Goal: Task Accomplishment & Management: Complete application form

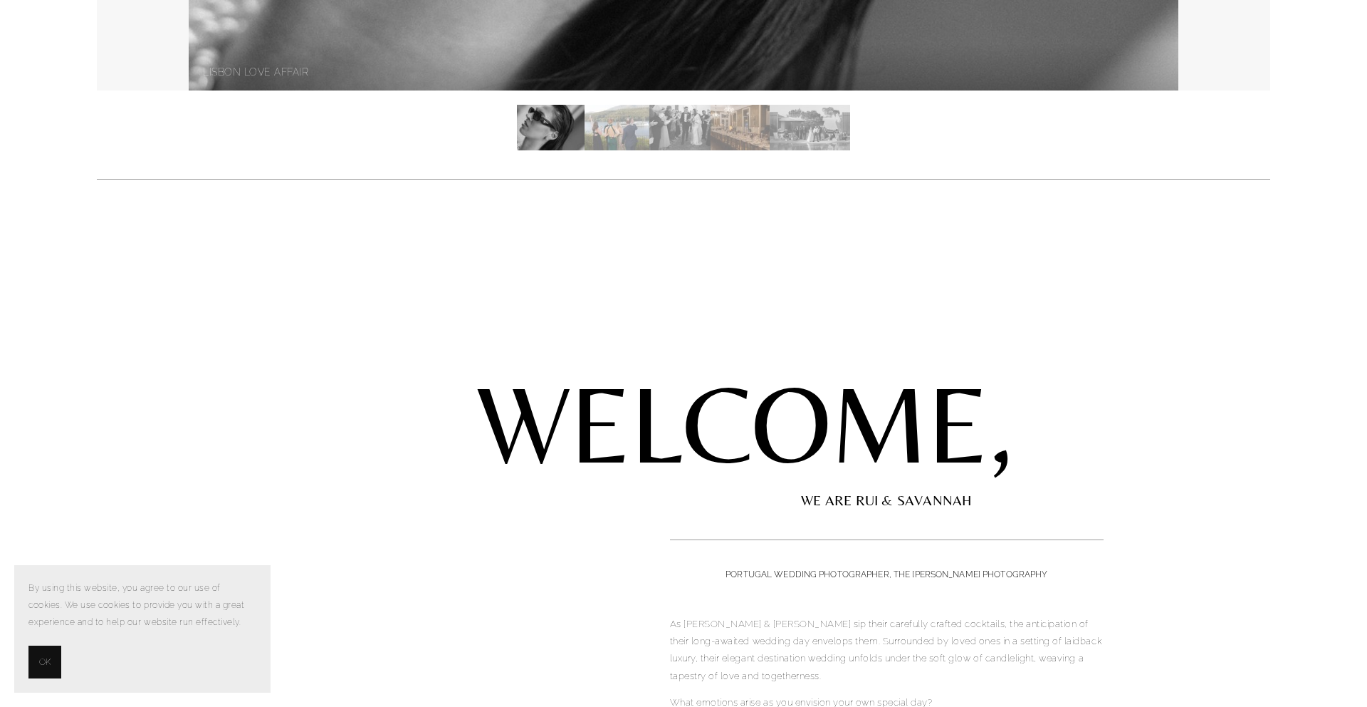
scroll to position [692, 0]
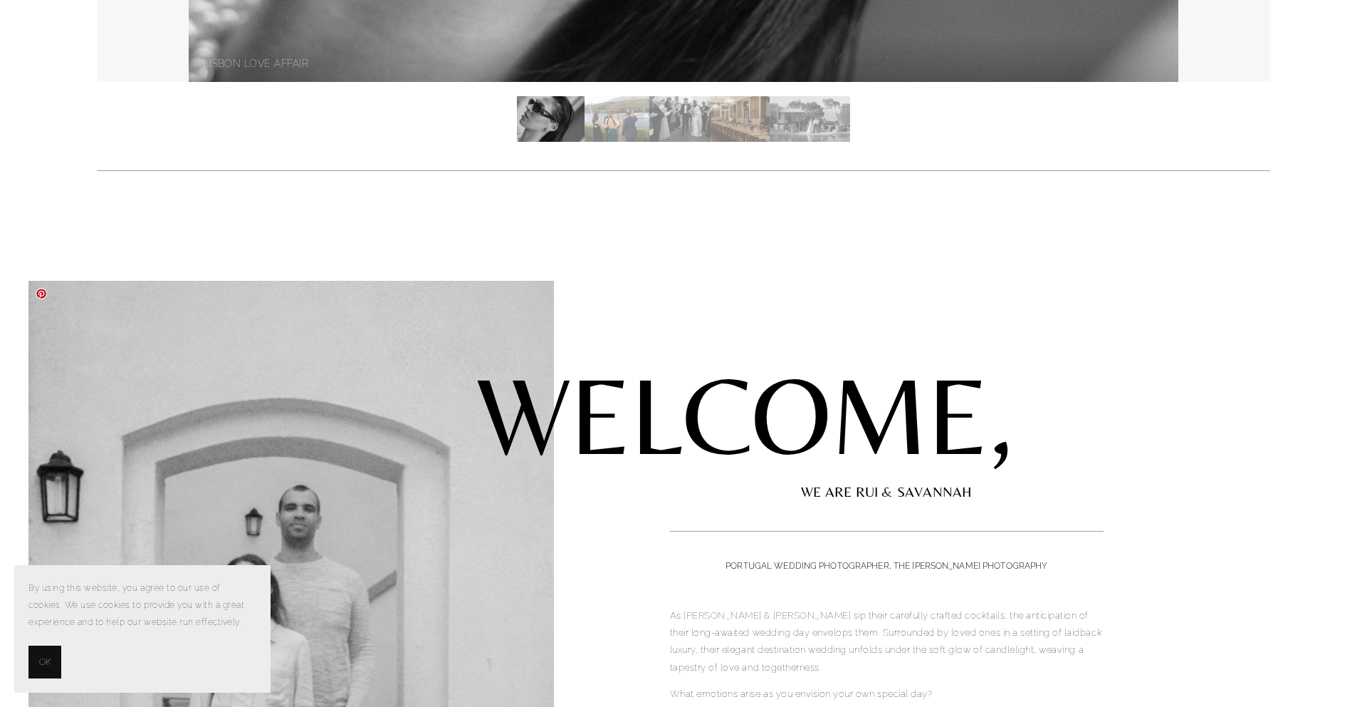
click at [36, 667] on button "OK" at bounding box center [44, 661] width 33 height 33
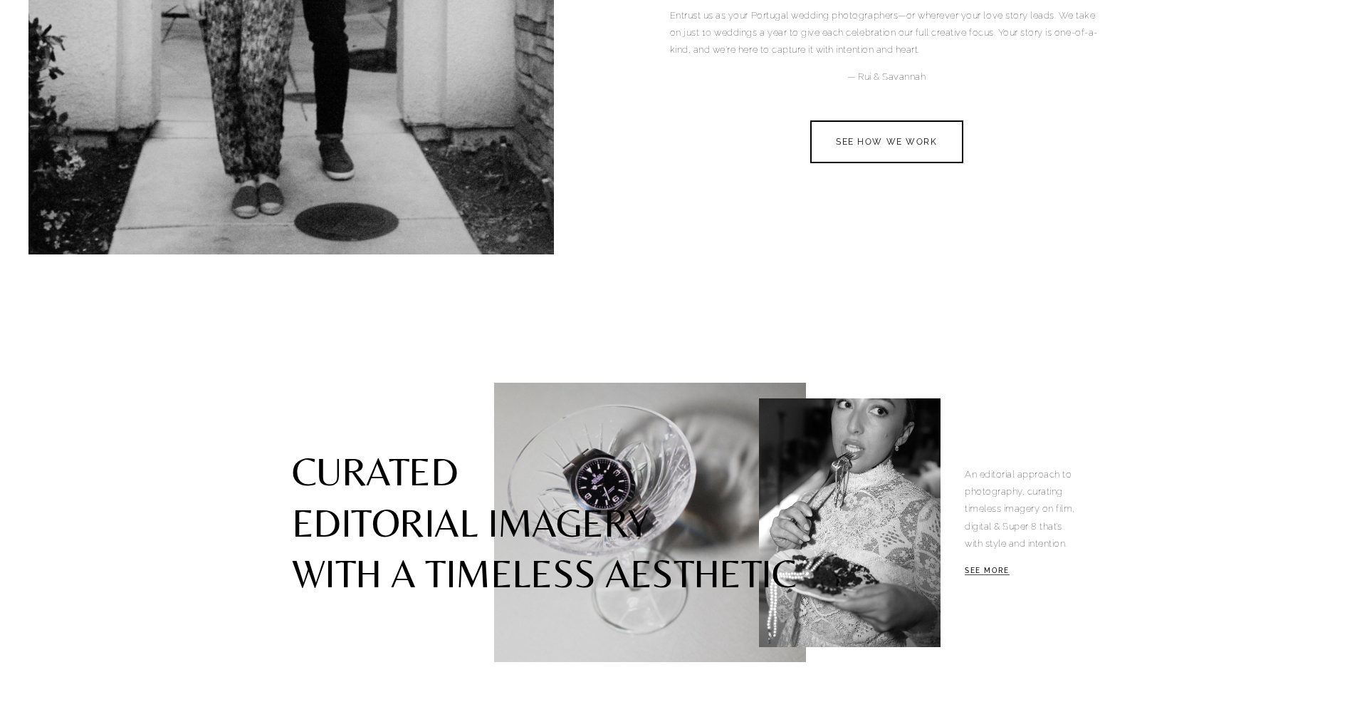
scroll to position [1493, 0]
click at [898, 139] on link "SEE HOW WE WORK" at bounding box center [887, 141] width 160 height 45
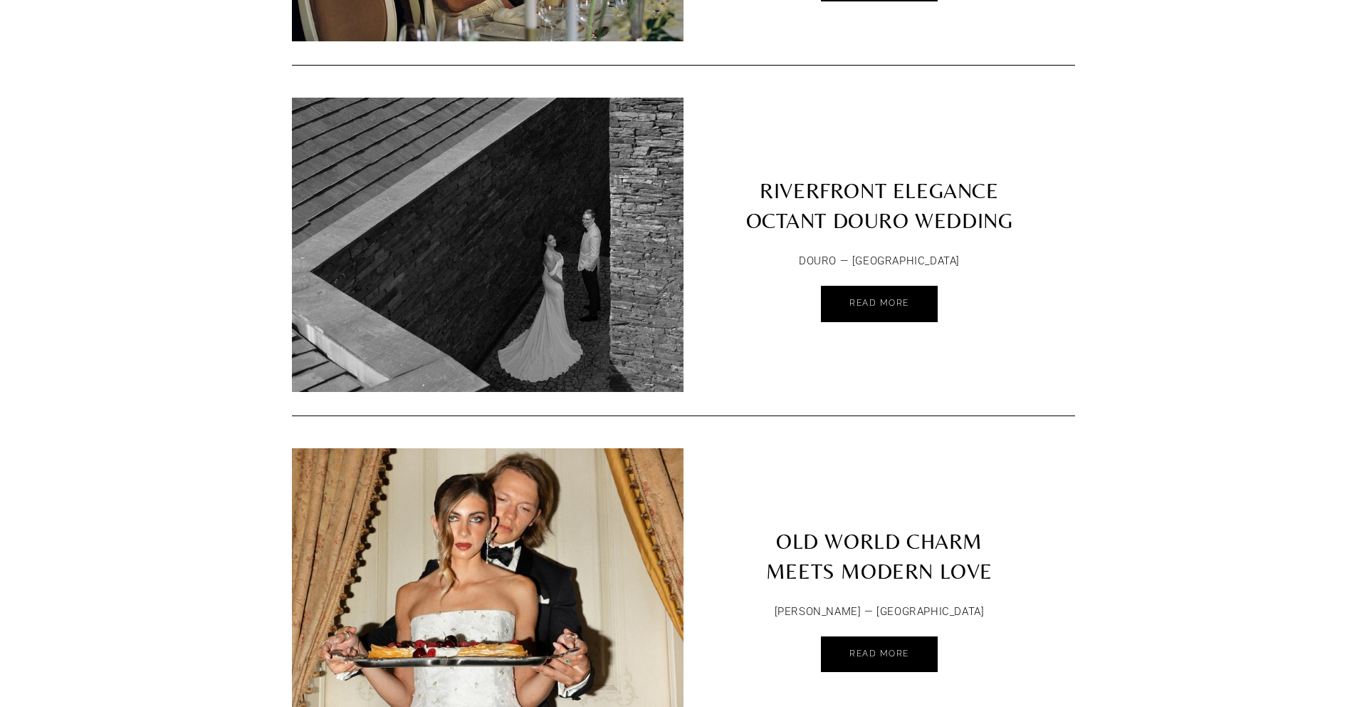
scroll to position [1155, 0]
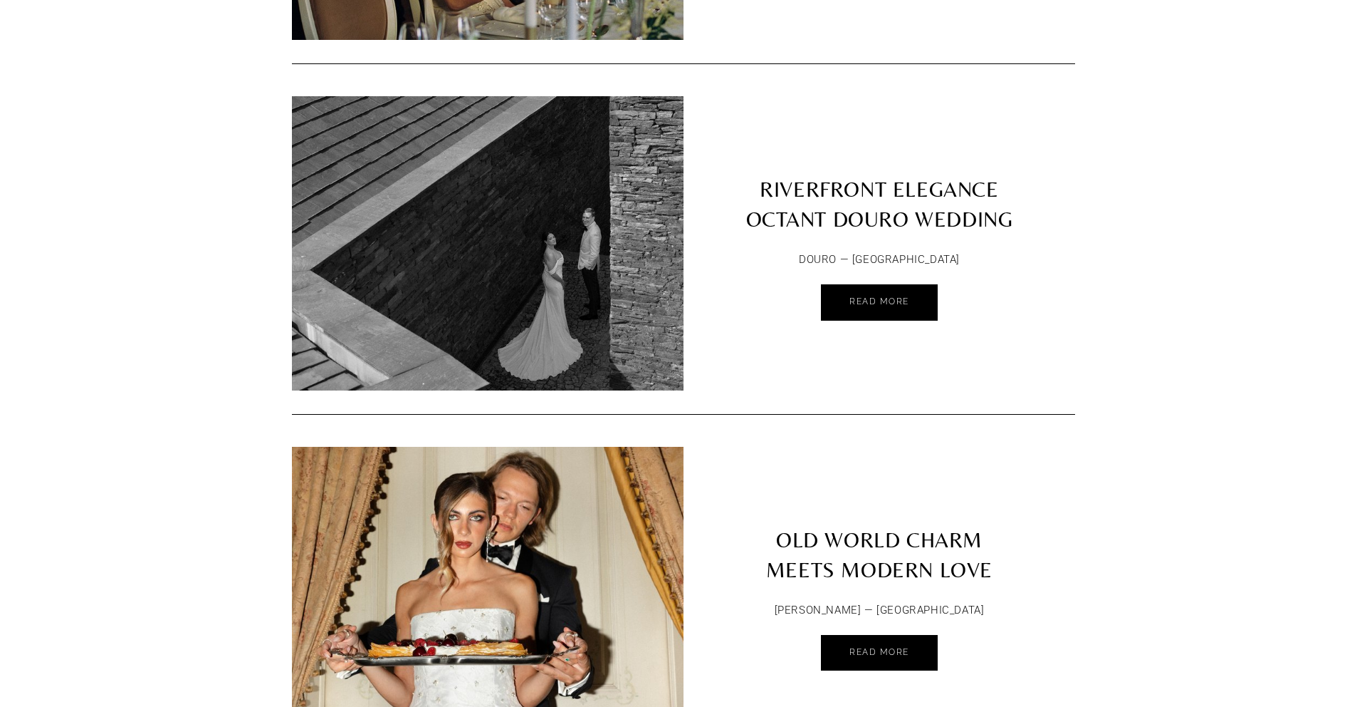
click at [874, 674] on article "OLD WORLD CHARM MEETS MODERN LOVE MONTIJO — PORTUGAL Read More Elopements , Wed…" at bounding box center [683, 577] width 783 height 327
click at [874, 622] on div "MONTIJO — PORTUGAL Read More" at bounding box center [880, 640] width 392 height 81
click at [877, 647] on span "Read More" at bounding box center [880, 652] width 60 height 10
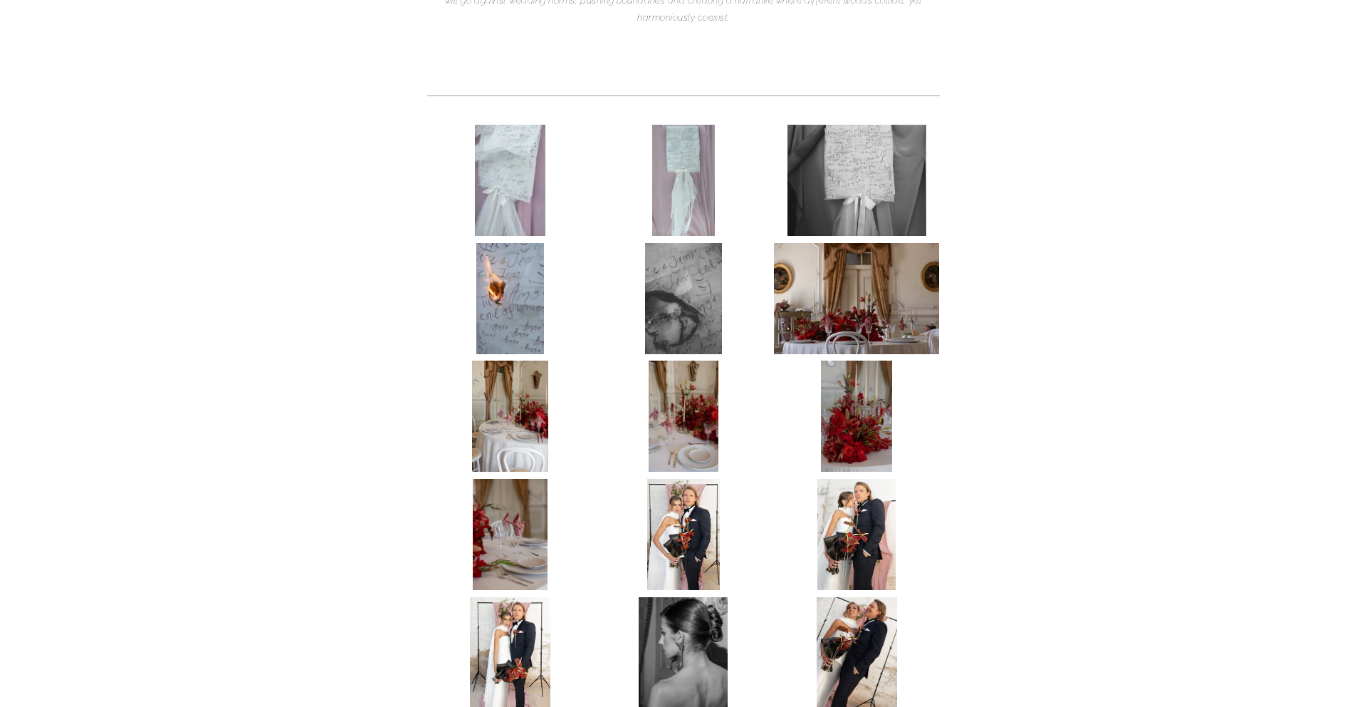
scroll to position [440, 0]
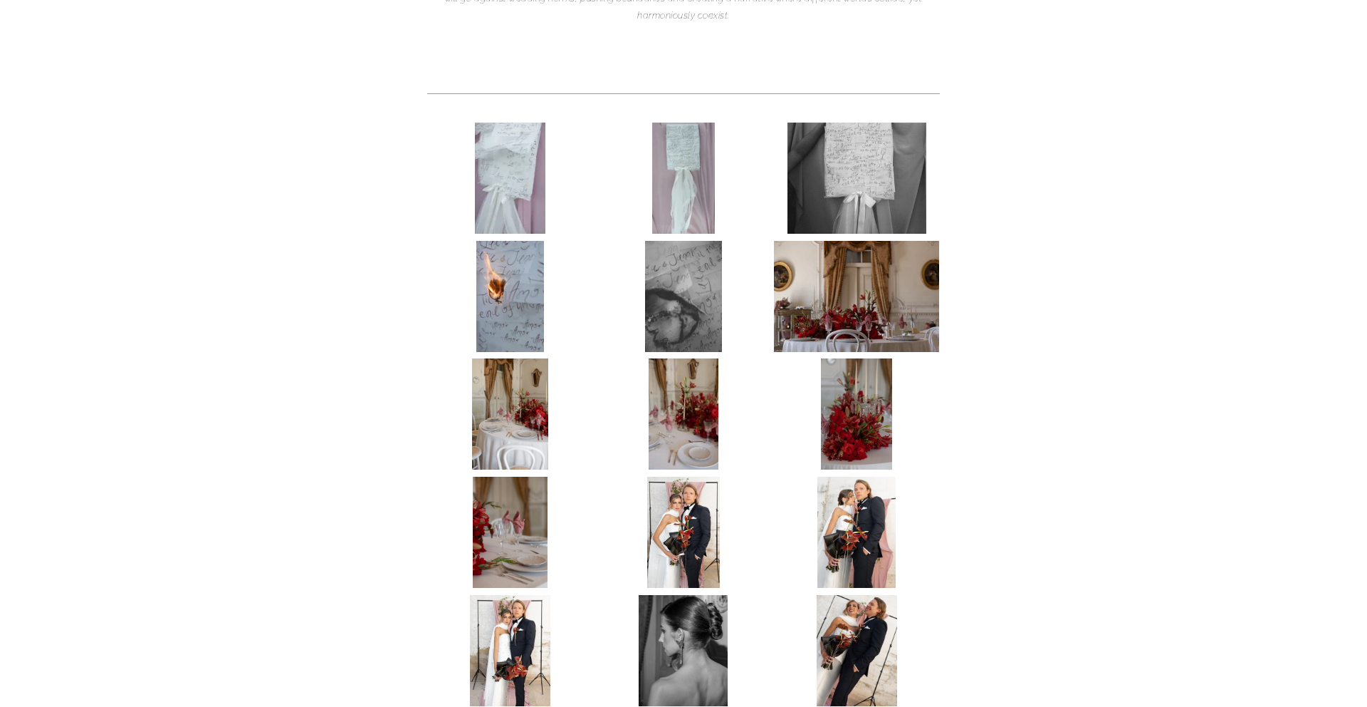
drag, startPoint x: 454, startPoint y: 237, endPoint x: 471, endPoint y: 190, distance: 50.0
click at [454, 237] on div at bounding box center [513, 181] width 173 height 118
click at [471, 190] on link at bounding box center [510, 177] width 166 height 111
click at [499, 192] on img at bounding box center [510, 177] width 71 height 111
click at [669, 457] on img at bounding box center [684, 413] width 70 height 111
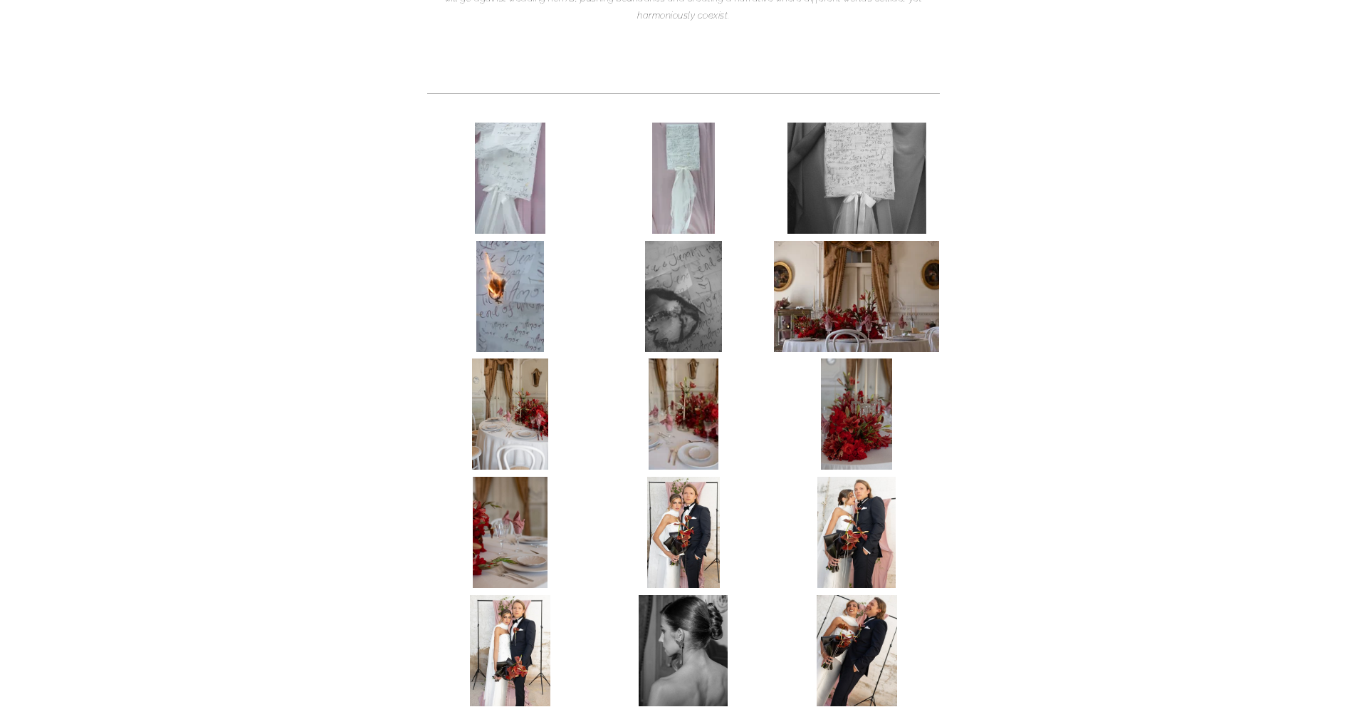
click at [672, 522] on img at bounding box center [683, 531] width 73 height 111
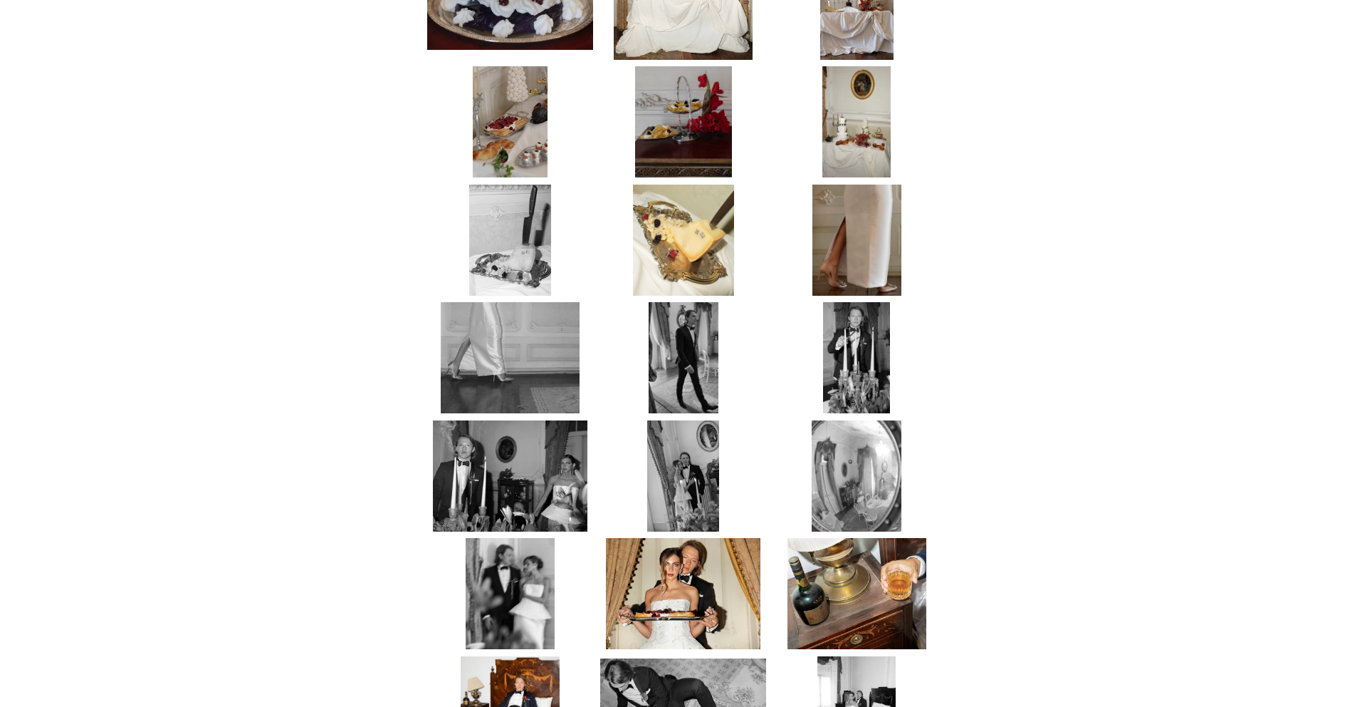
scroll to position [2385, 0]
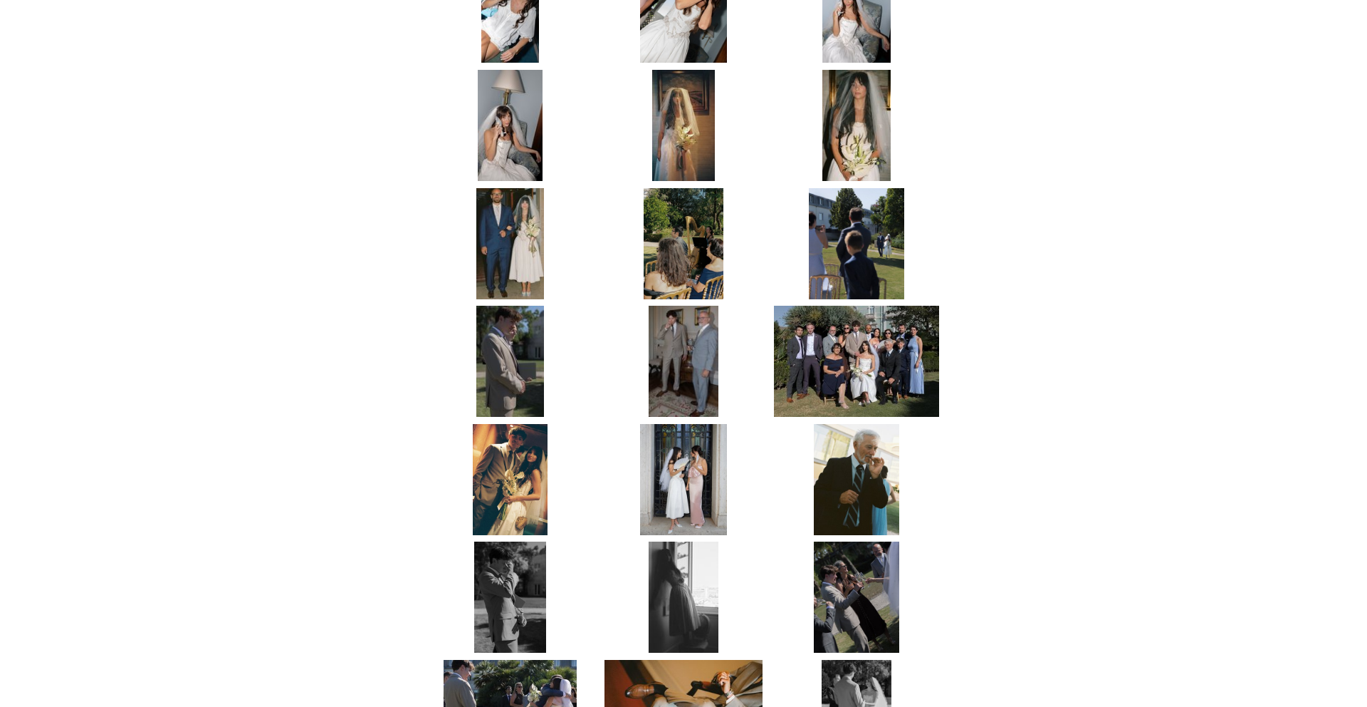
scroll to position [1092, 0]
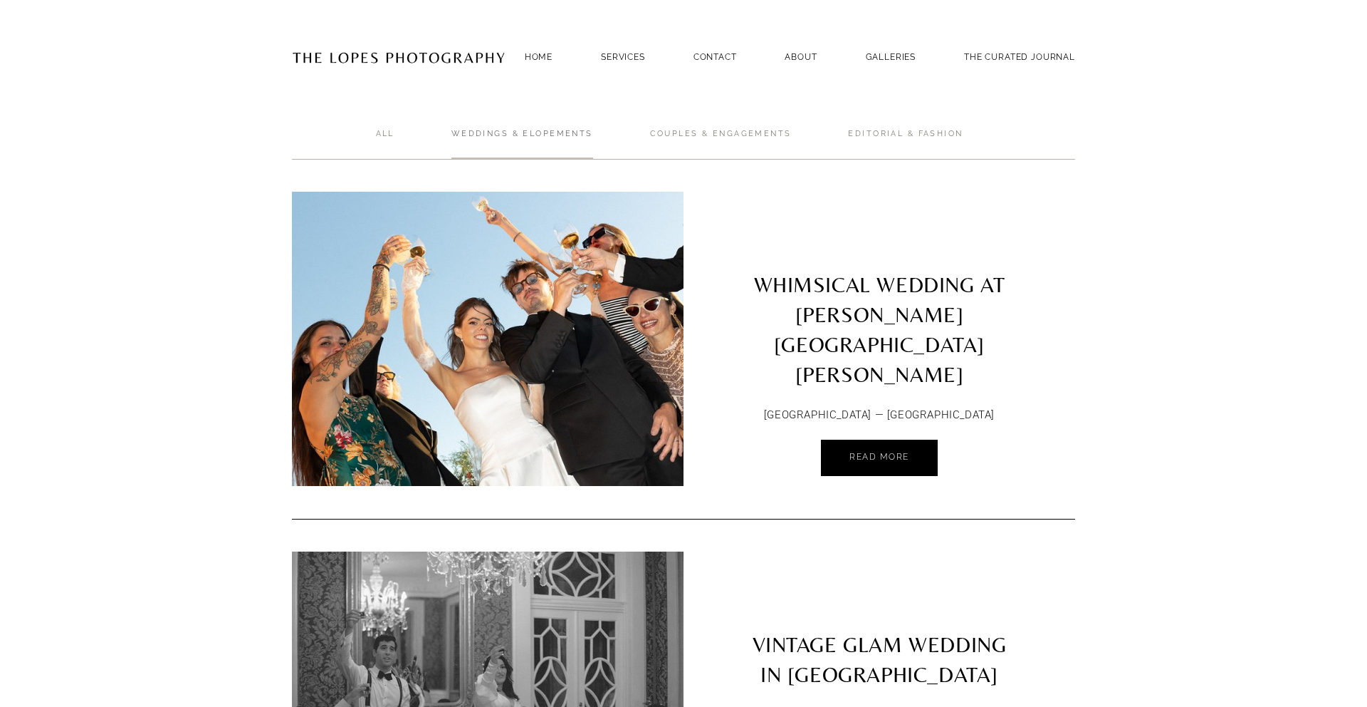
click at [516, 132] on link "Weddings & Elopements" at bounding box center [523, 143] width 142 height 31
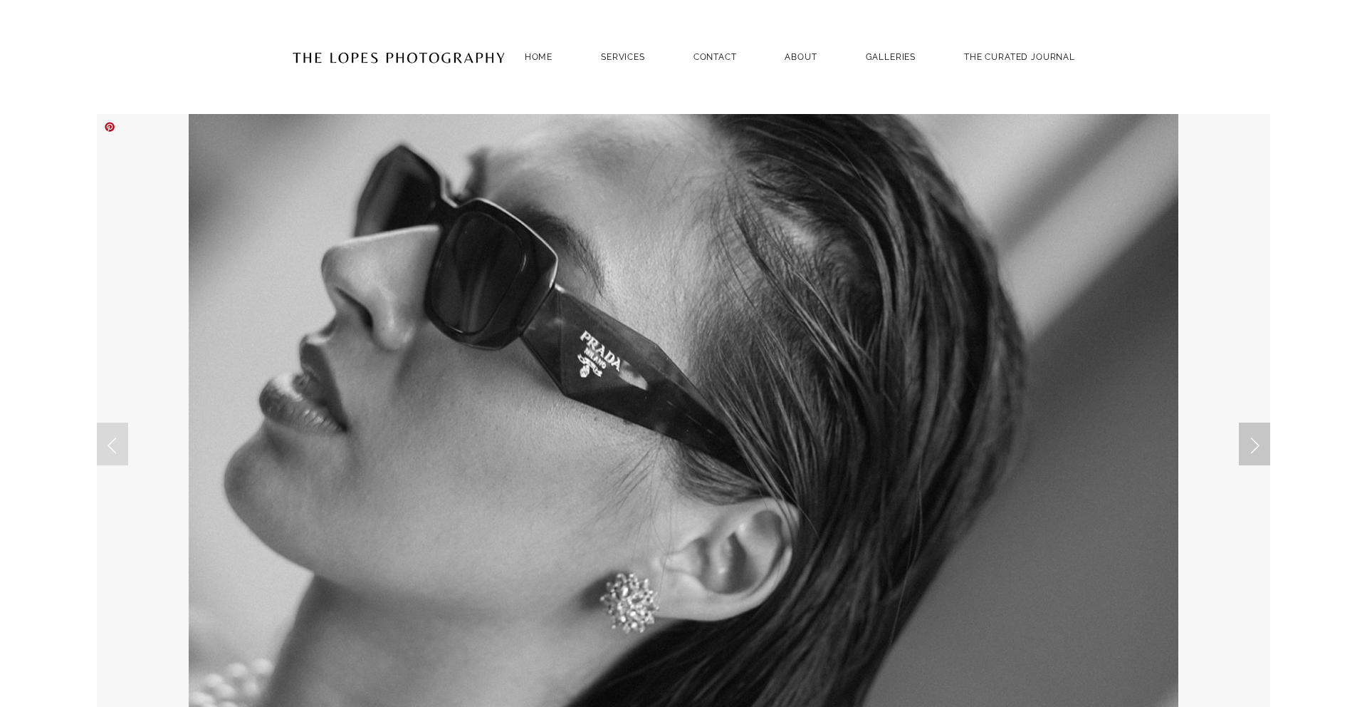
click at [1260, 434] on link "Next Slide" at bounding box center [1254, 443] width 31 height 43
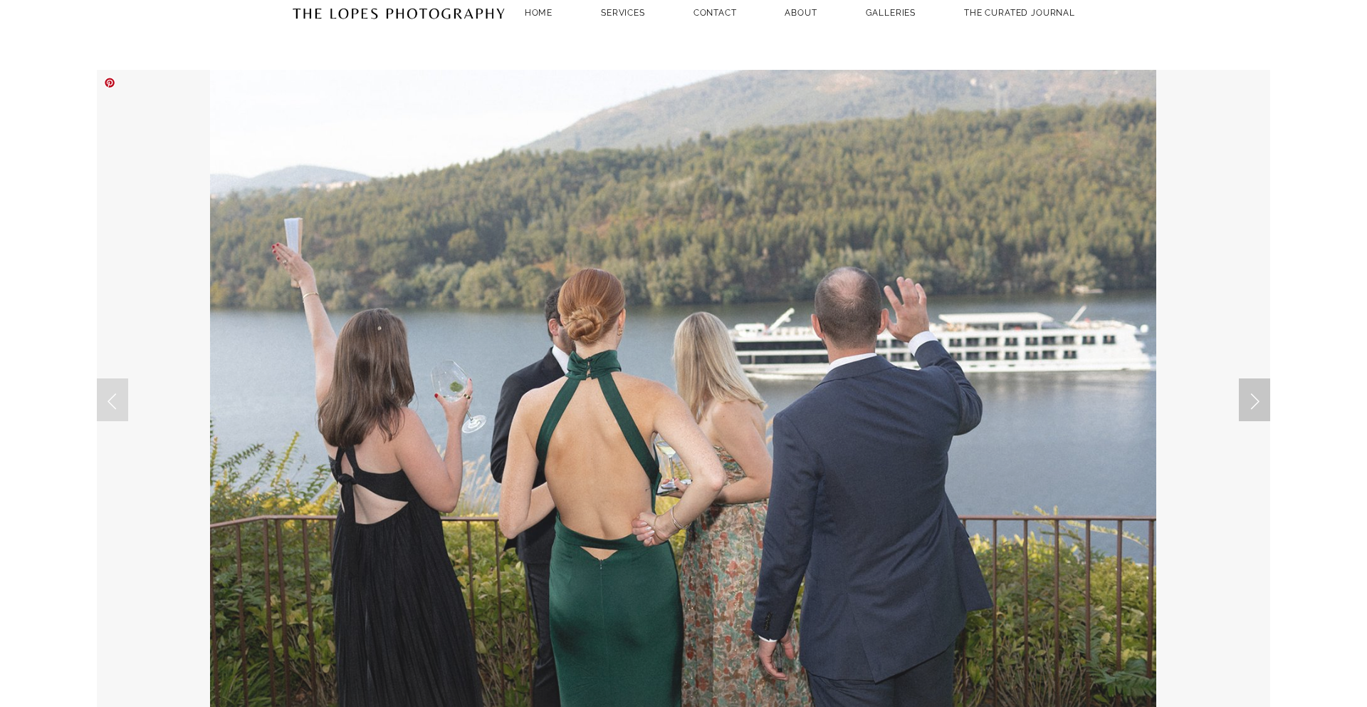
scroll to position [103, 0]
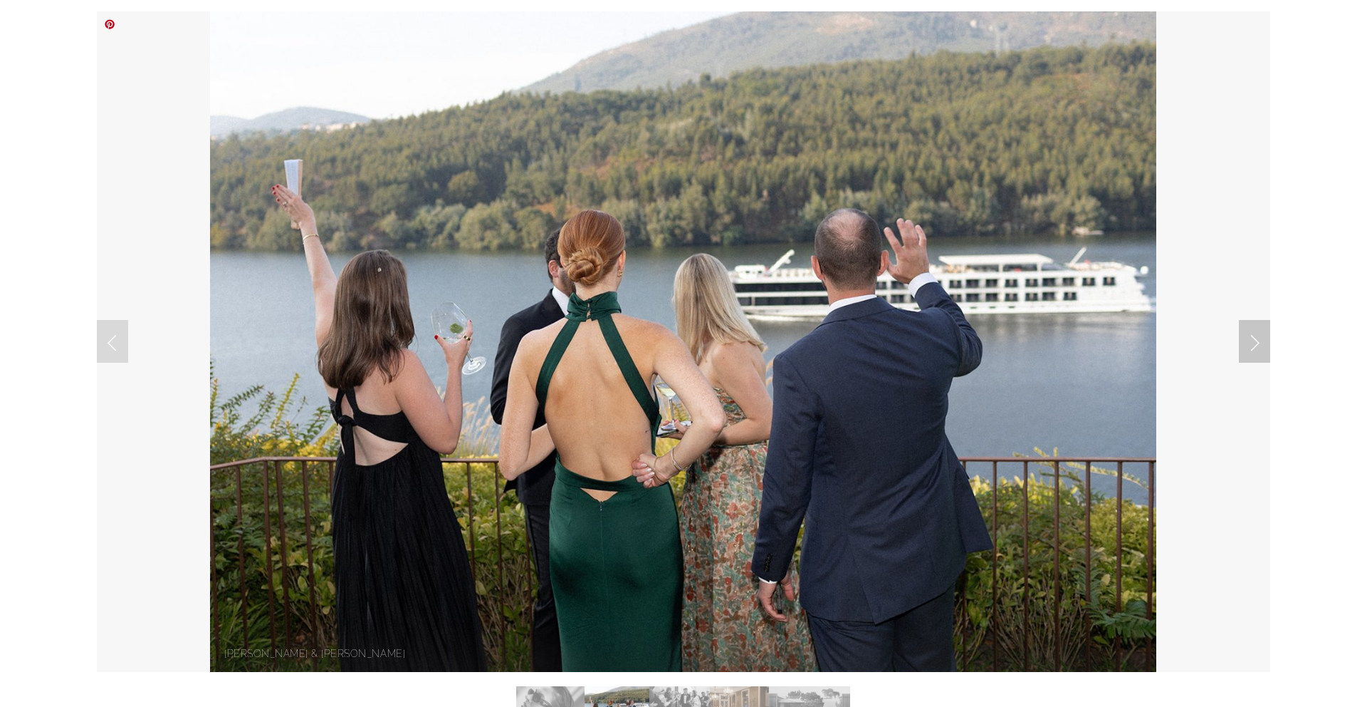
click at [1252, 328] on link "Next Slide" at bounding box center [1254, 341] width 31 height 43
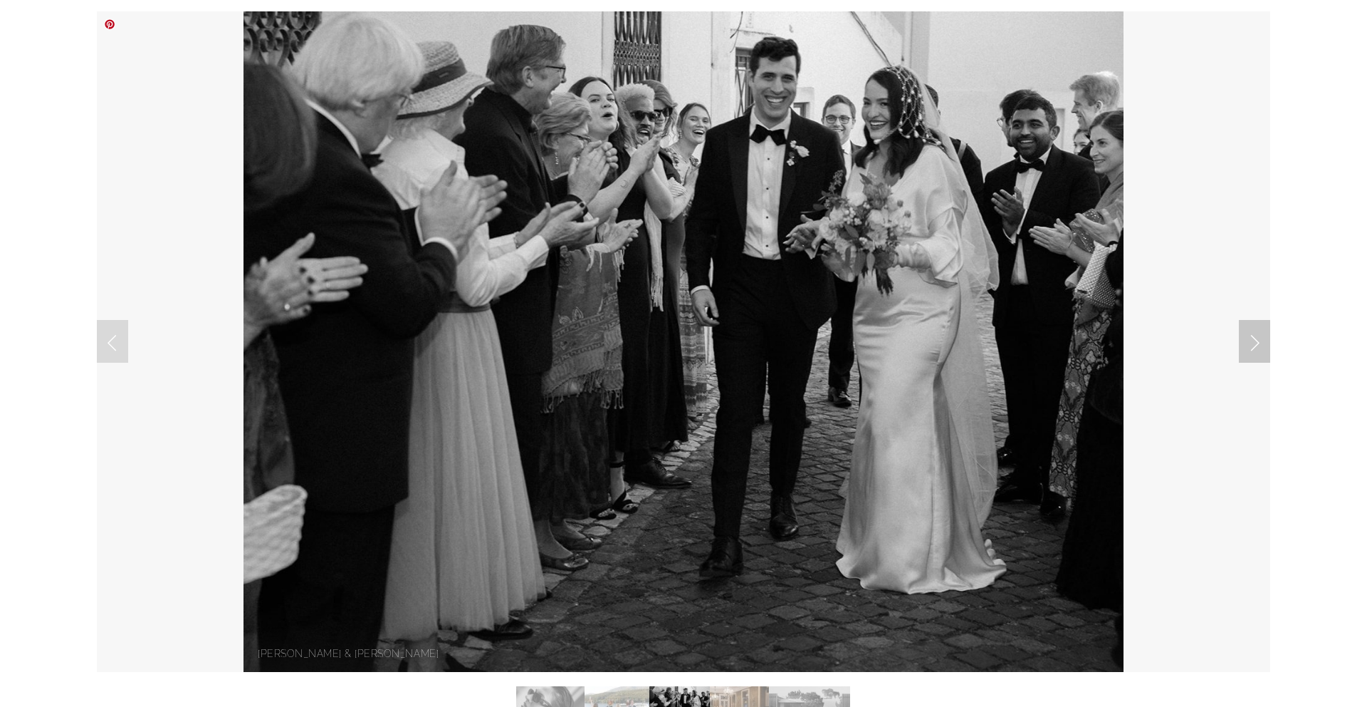
click at [1252, 333] on link "Next Slide" at bounding box center [1254, 341] width 31 height 43
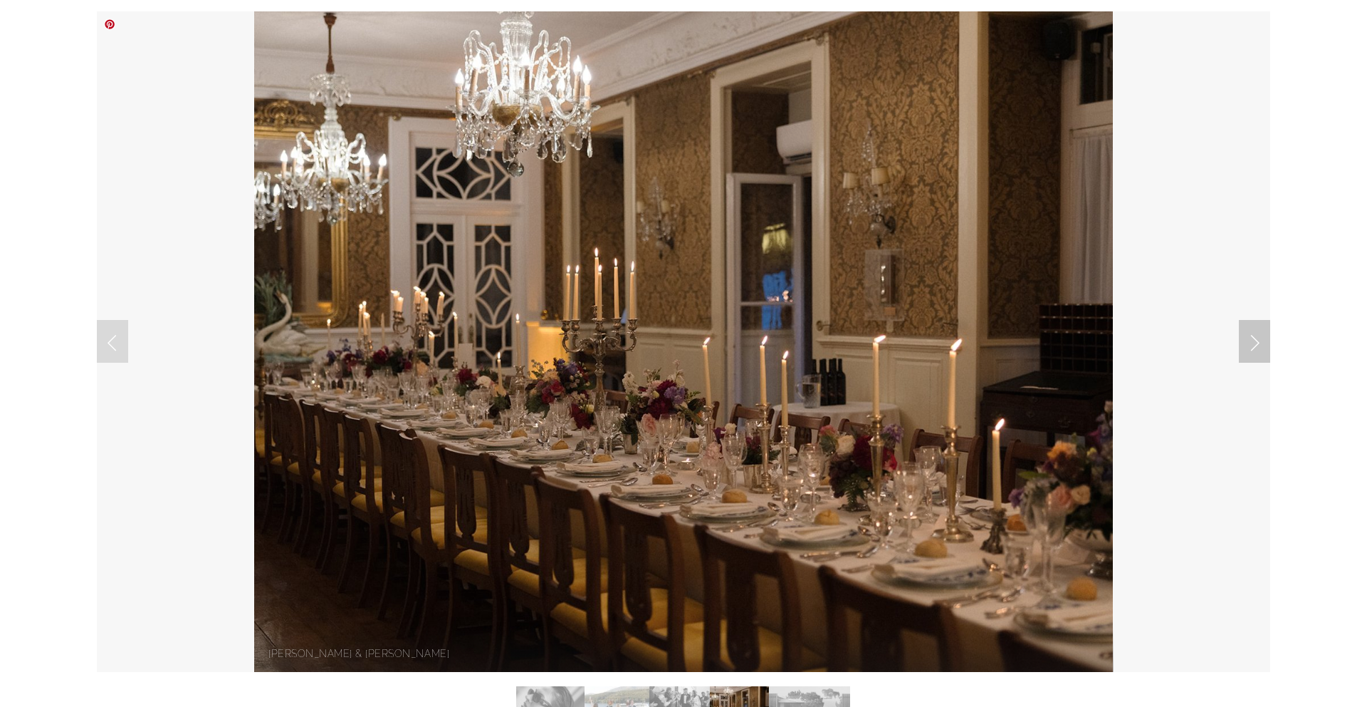
click at [1252, 333] on link "Next Slide" at bounding box center [1254, 341] width 31 height 43
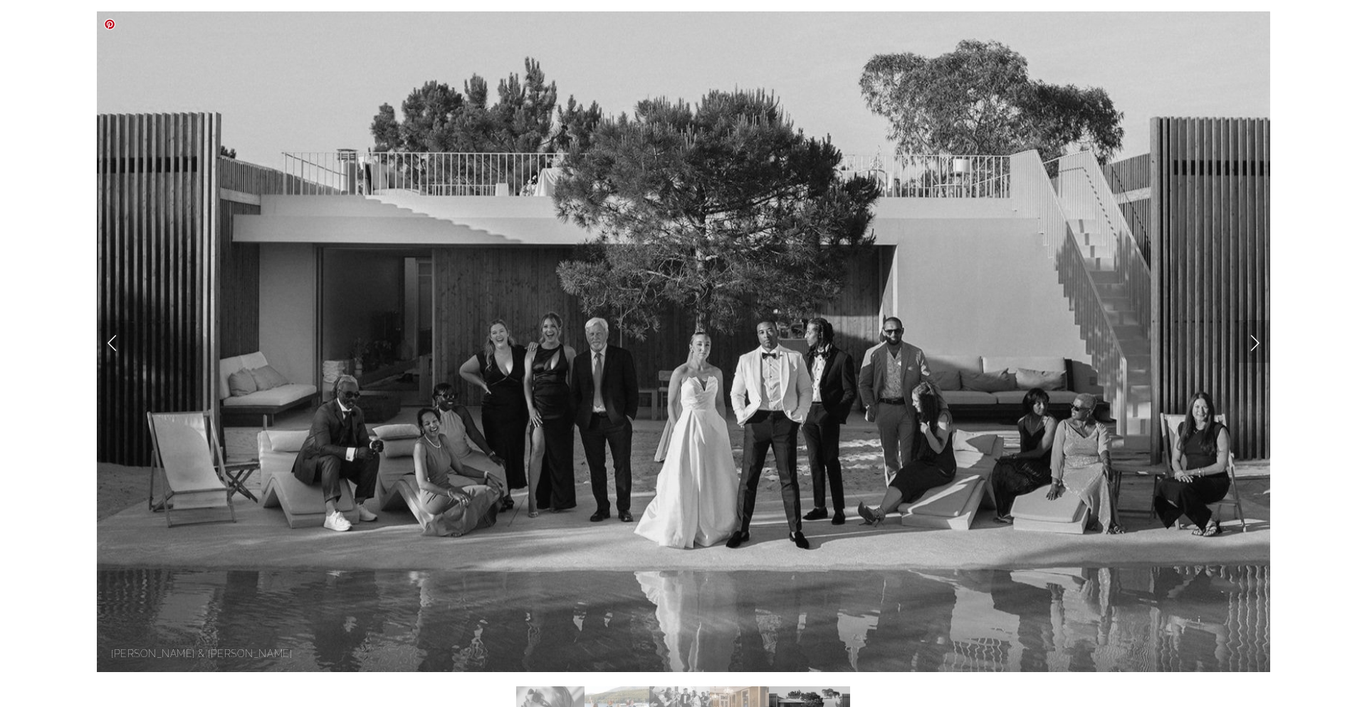
scroll to position [78, 0]
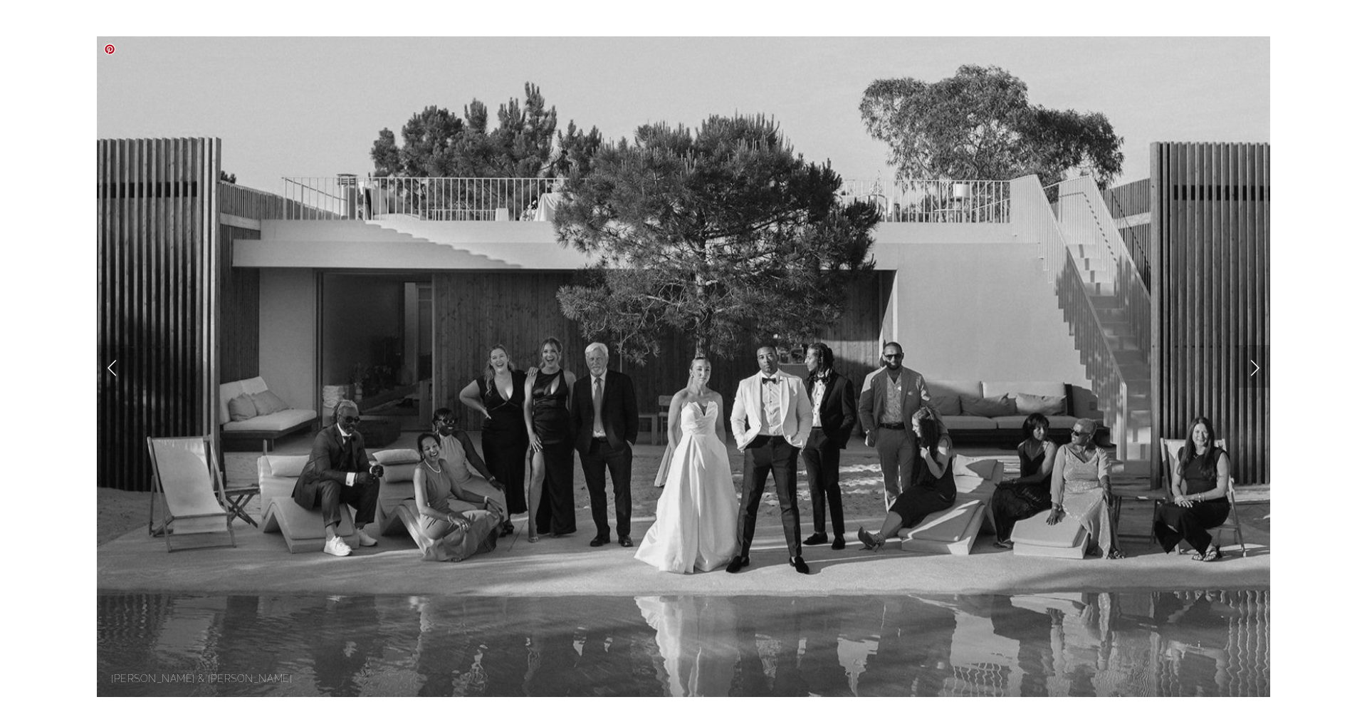
click at [1255, 375] on link "Next Slide" at bounding box center [1254, 366] width 31 height 43
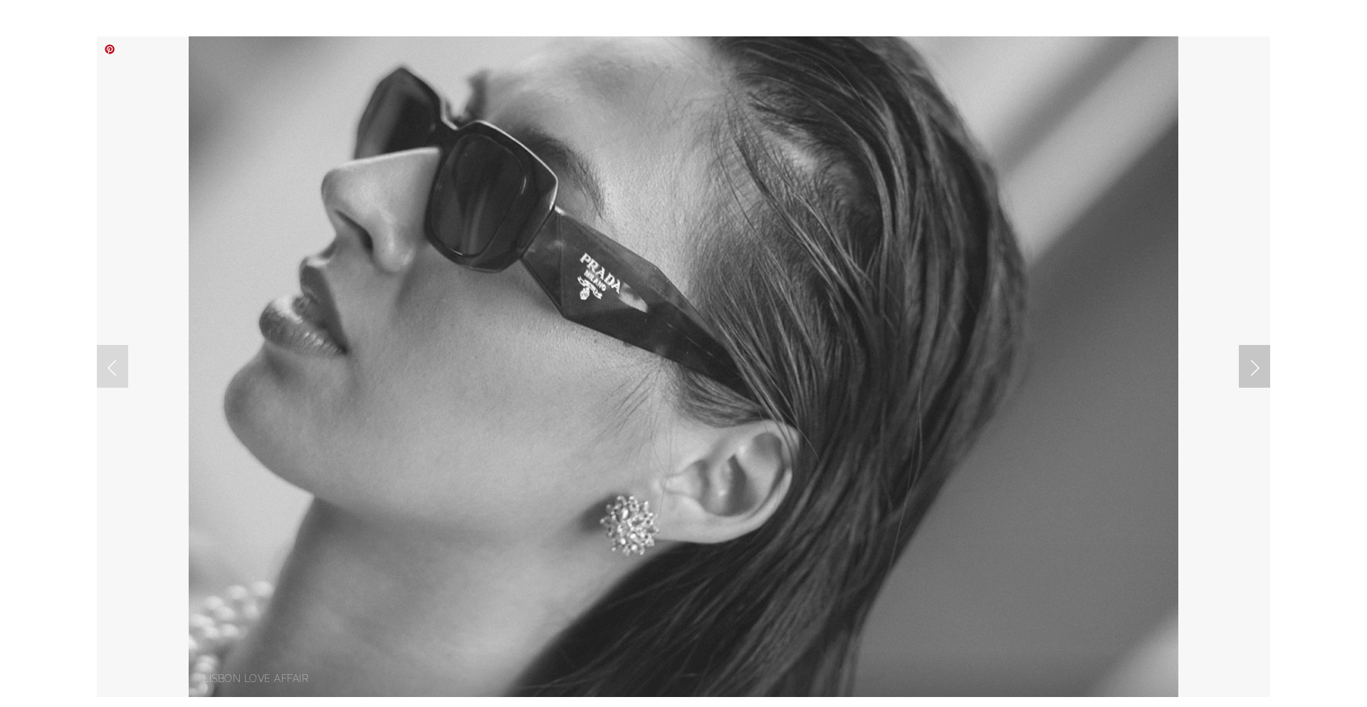
click at [1255, 375] on link "Next Slide" at bounding box center [1254, 366] width 31 height 43
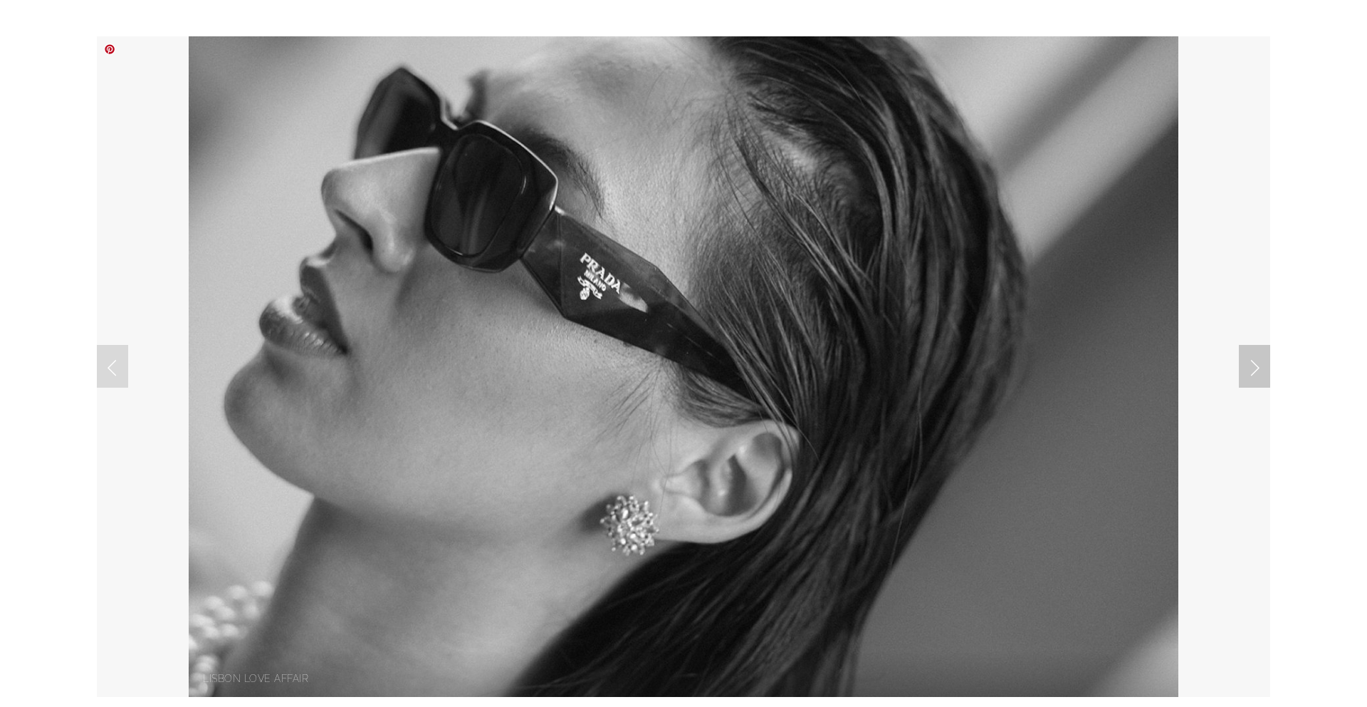
click at [1255, 375] on link "Next Slide" at bounding box center [1254, 366] width 31 height 43
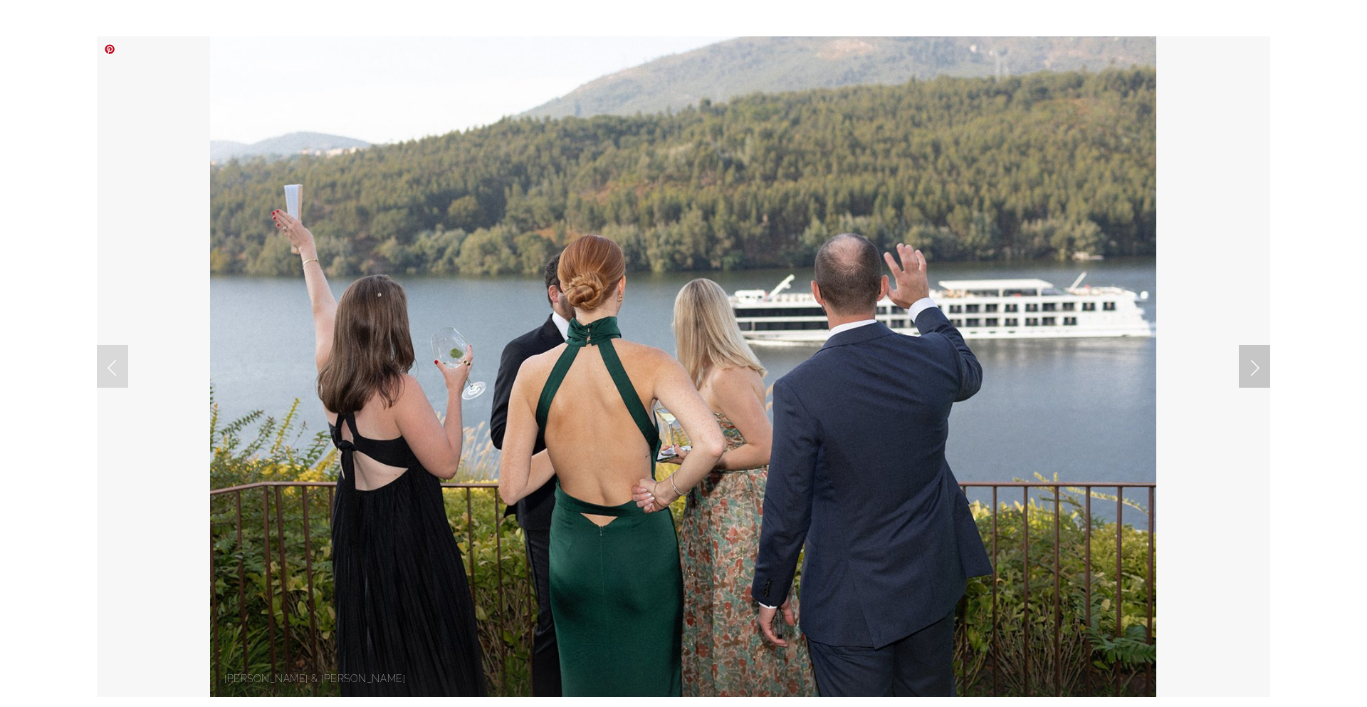
click at [1255, 375] on link "Next Slide" at bounding box center [1254, 366] width 31 height 43
click at [1228, 347] on link at bounding box center [684, 366] width 1174 height 660
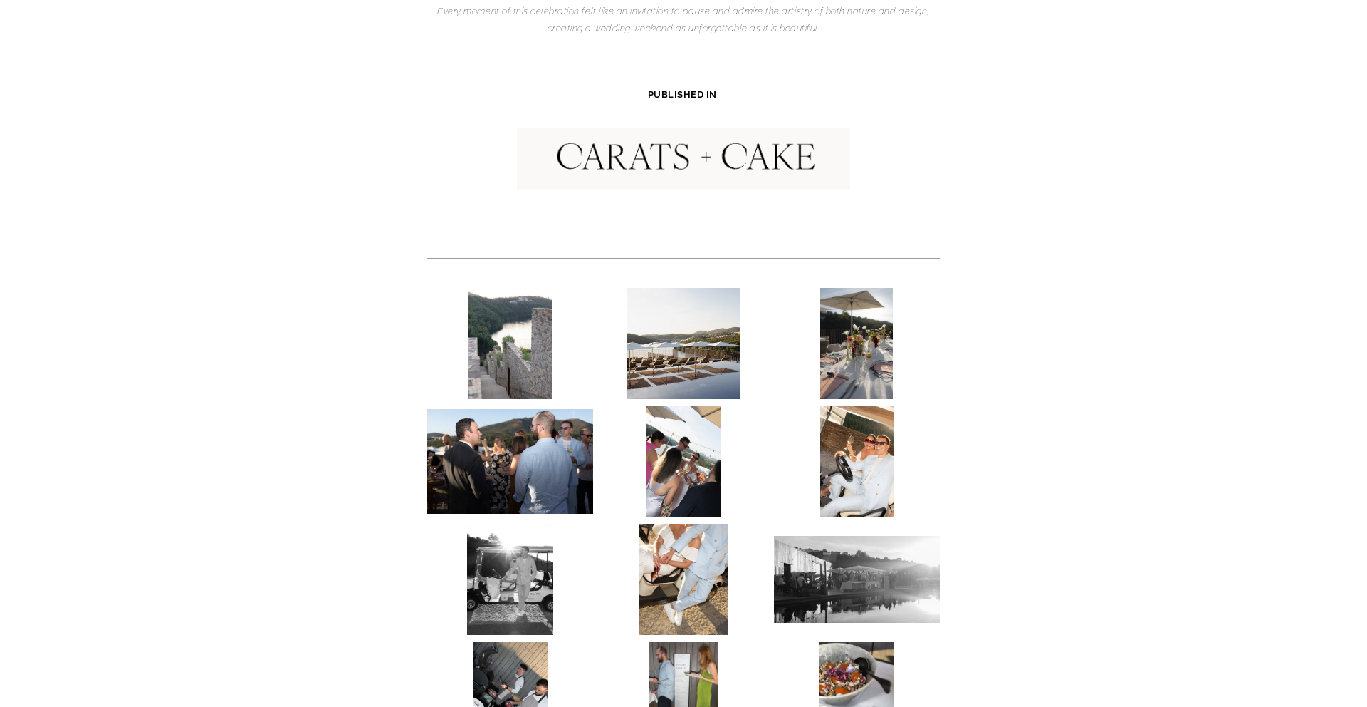
scroll to position [481, 0]
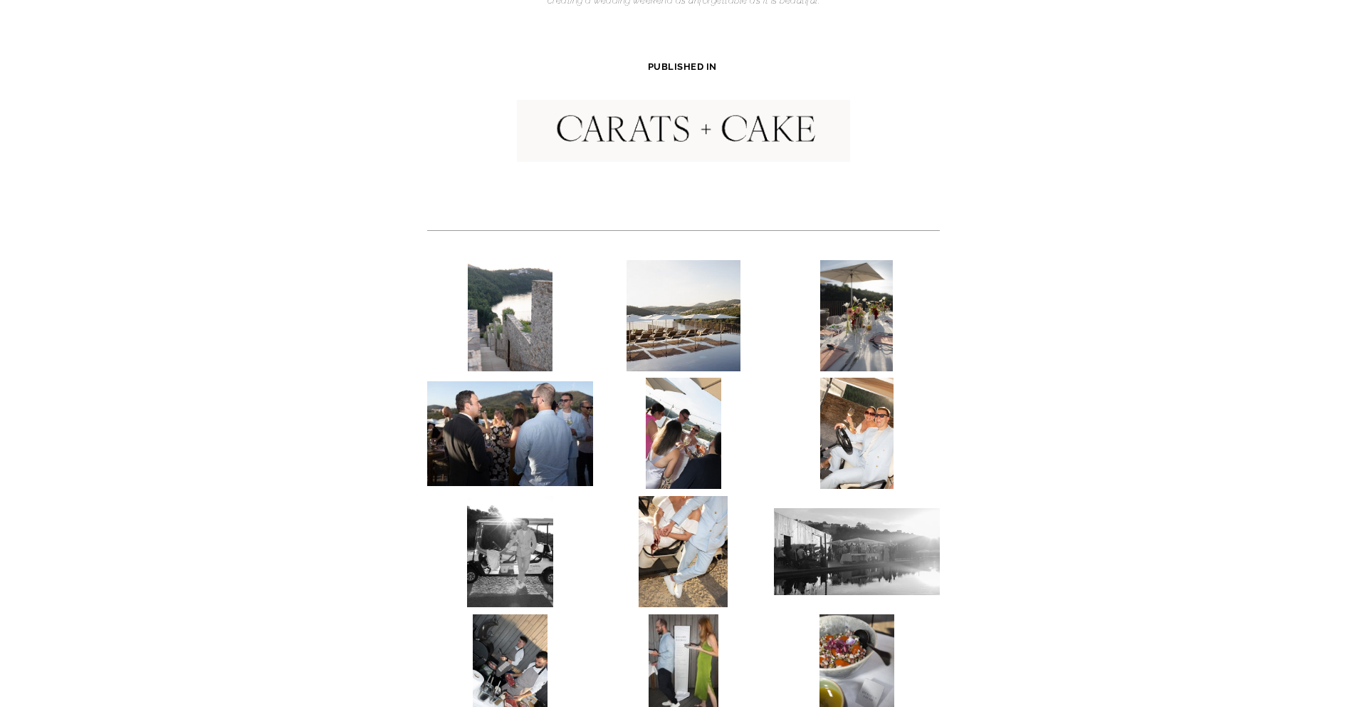
click at [543, 294] on img at bounding box center [510, 315] width 84 height 111
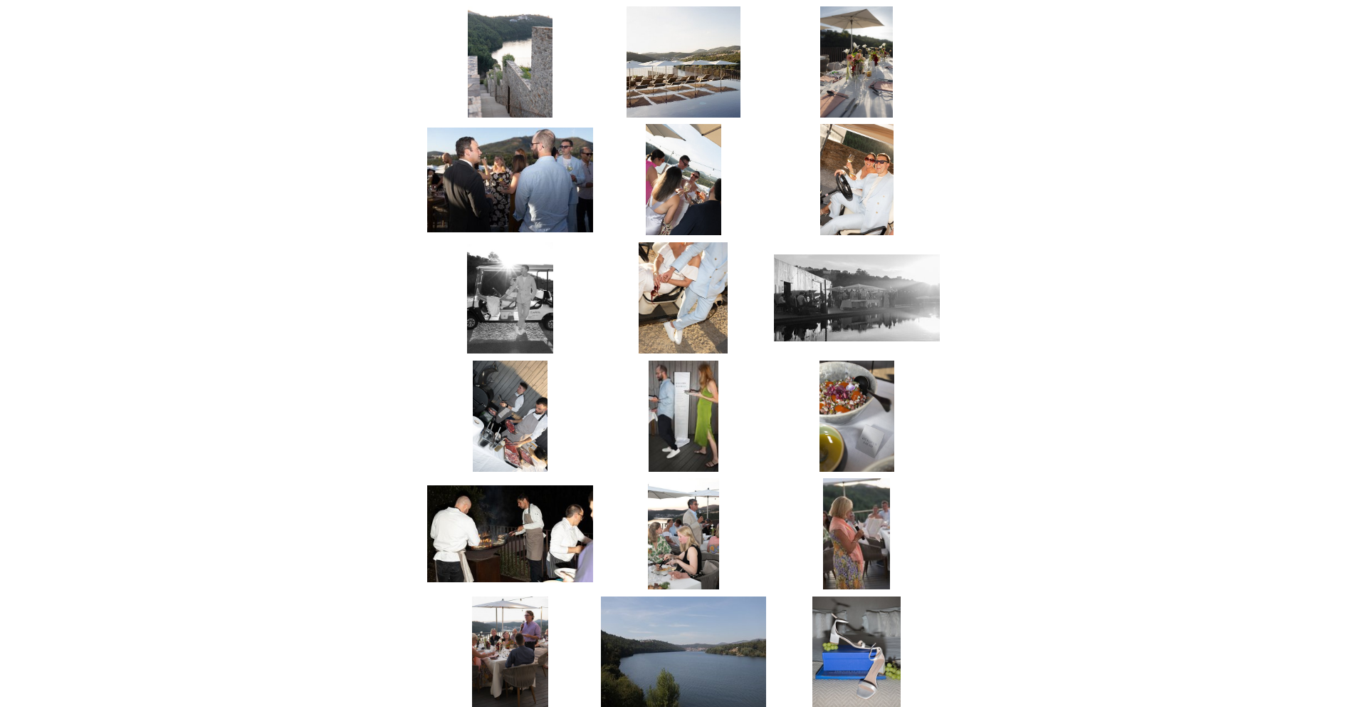
scroll to position [737, 0]
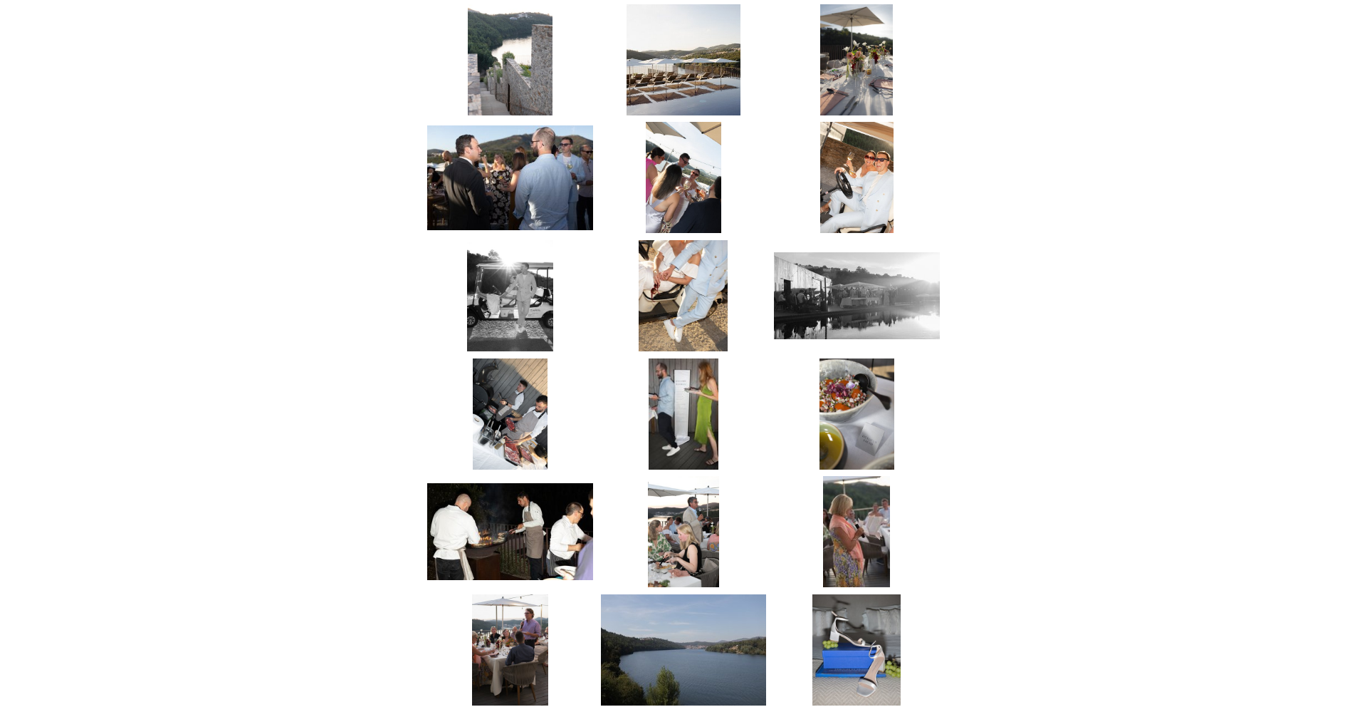
click at [477, 405] on img at bounding box center [510, 413] width 74 height 111
click at [477, 404] on img at bounding box center [510, 413] width 74 height 111
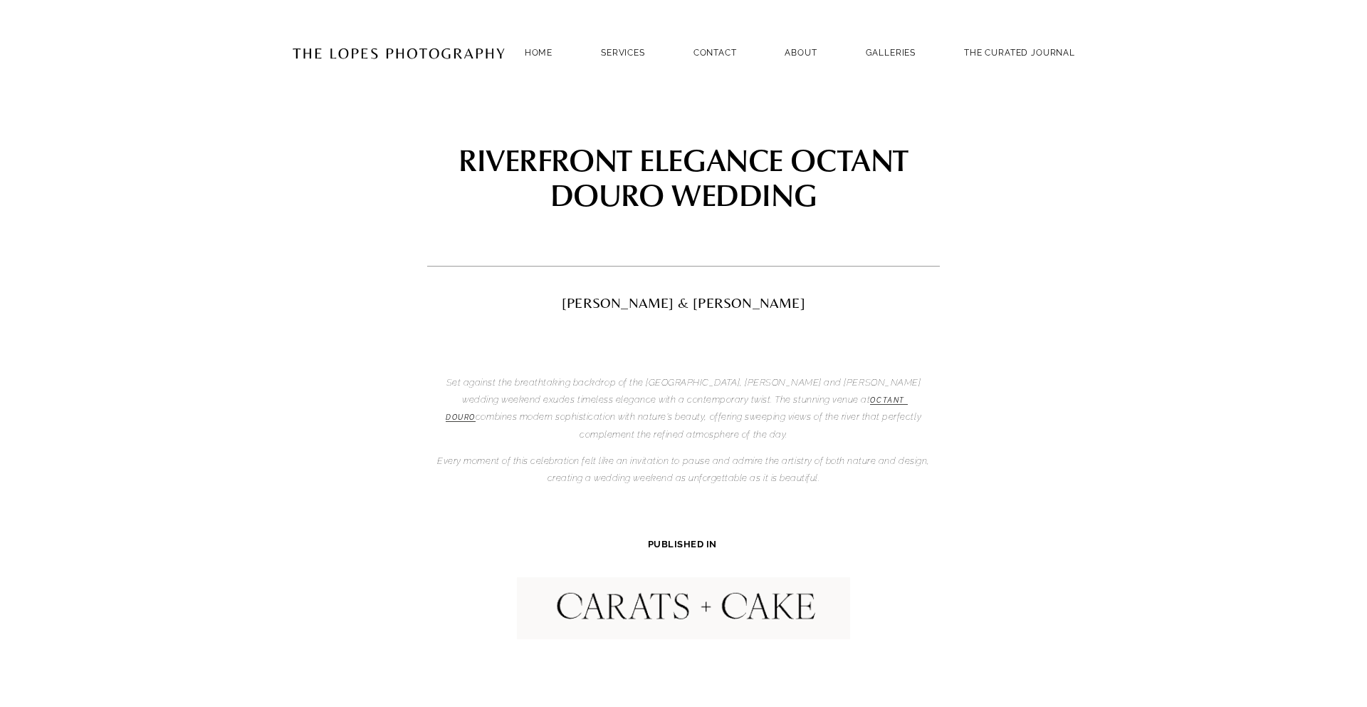
scroll to position [0, 0]
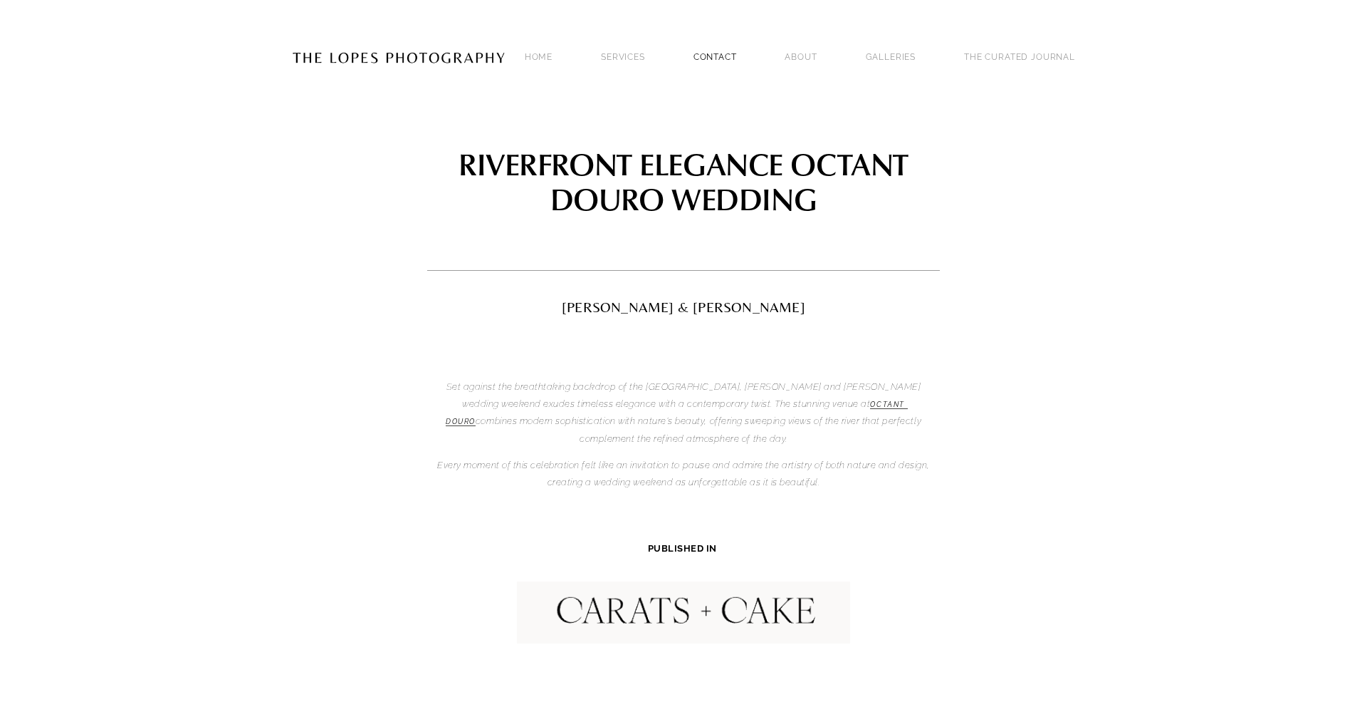
click at [737, 50] on link "Contact" at bounding box center [715, 56] width 43 height 19
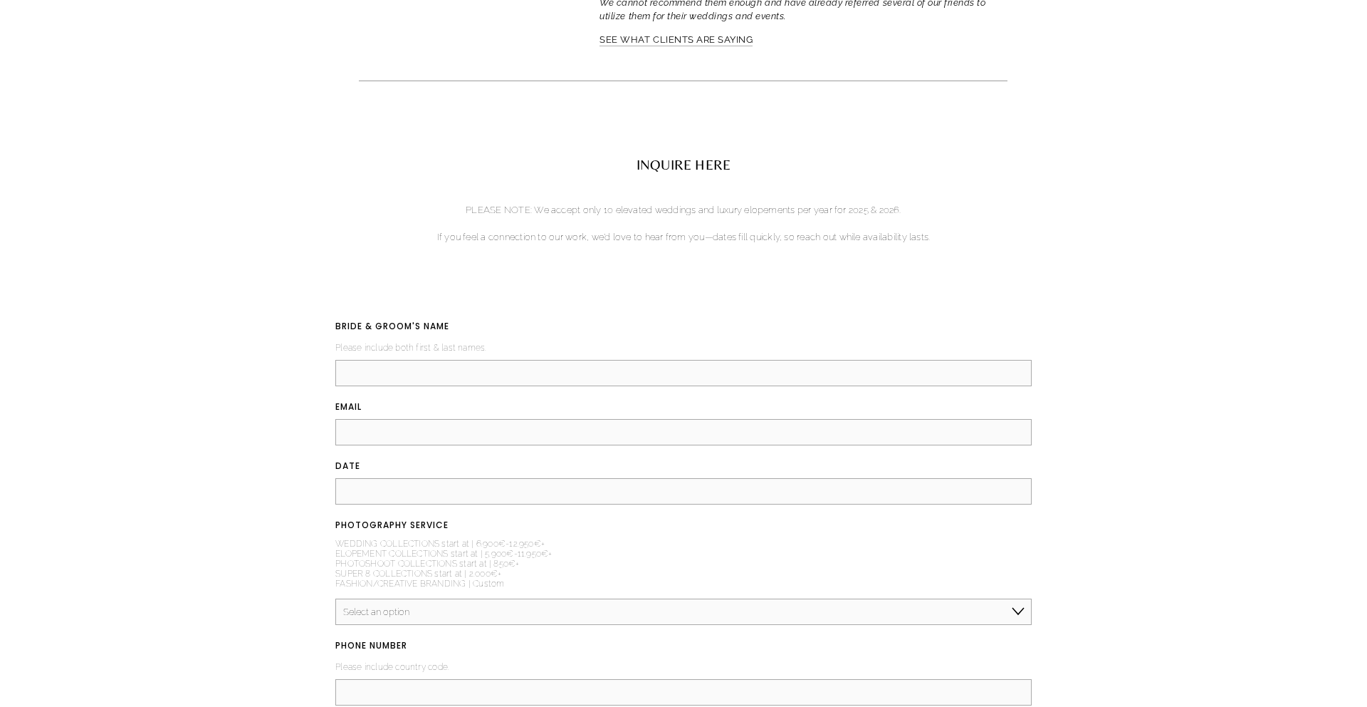
scroll to position [1605, 0]
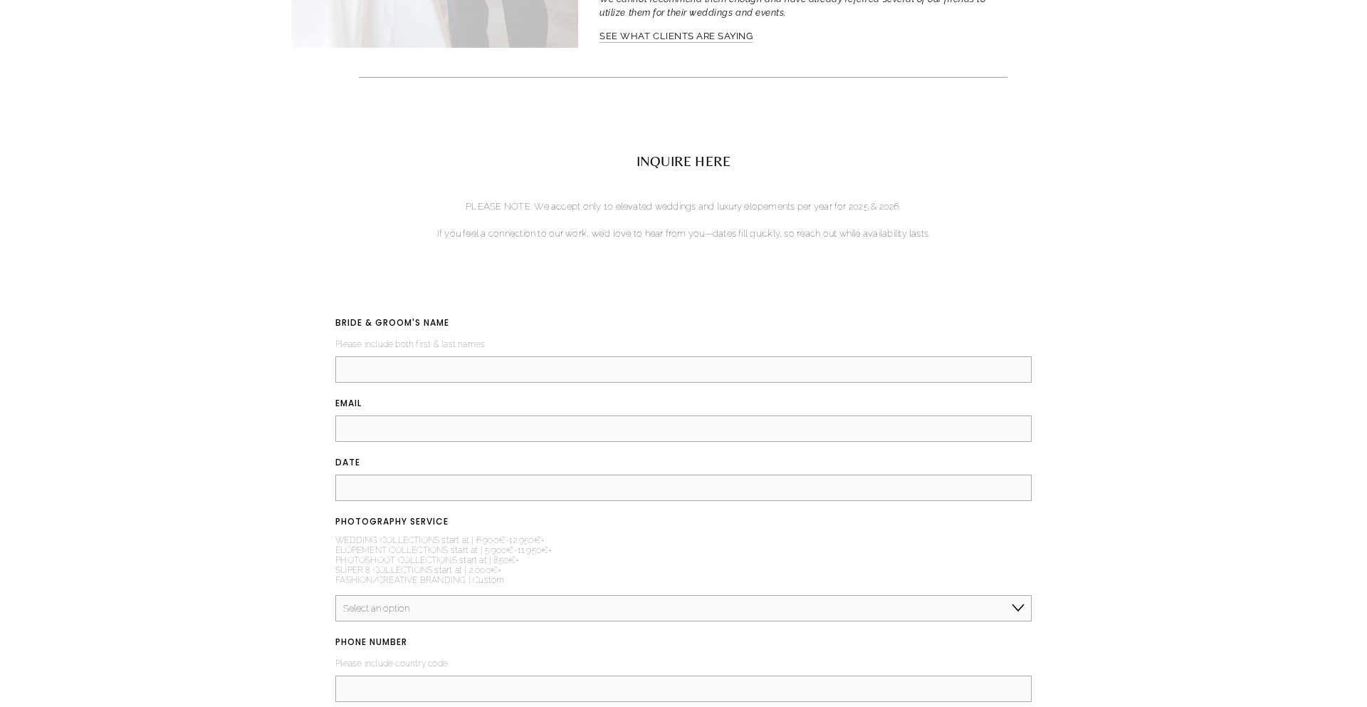
click at [427, 363] on input "BRIDE & GROOM'S NAME (required)" at bounding box center [683, 369] width 697 height 26
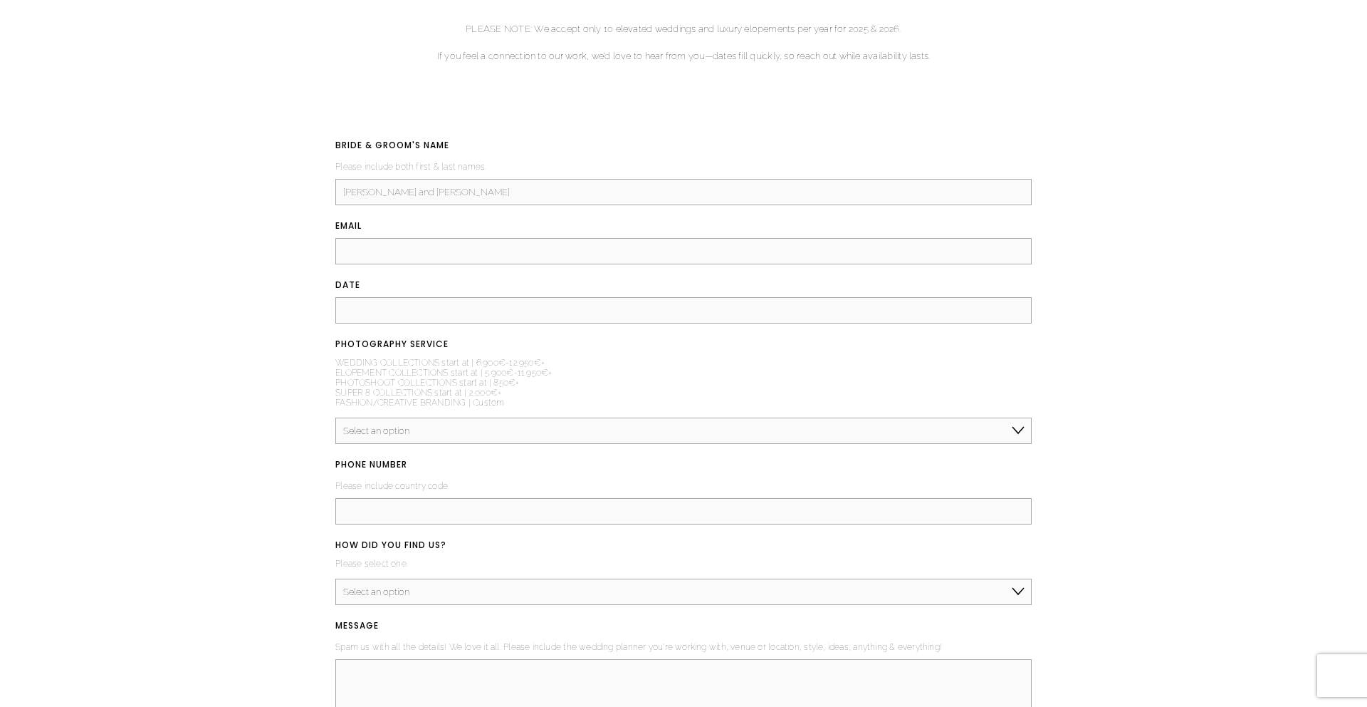
scroll to position [1785, 0]
type input "[PERSON_NAME] and [PERSON_NAME]"
click at [372, 249] on input "Email (required)" at bounding box center [683, 248] width 697 height 26
type input "[EMAIL_ADDRESS][DOMAIN_NAME]"
click at [367, 313] on input "5th jue 2027" at bounding box center [683, 307] width 697 height 26
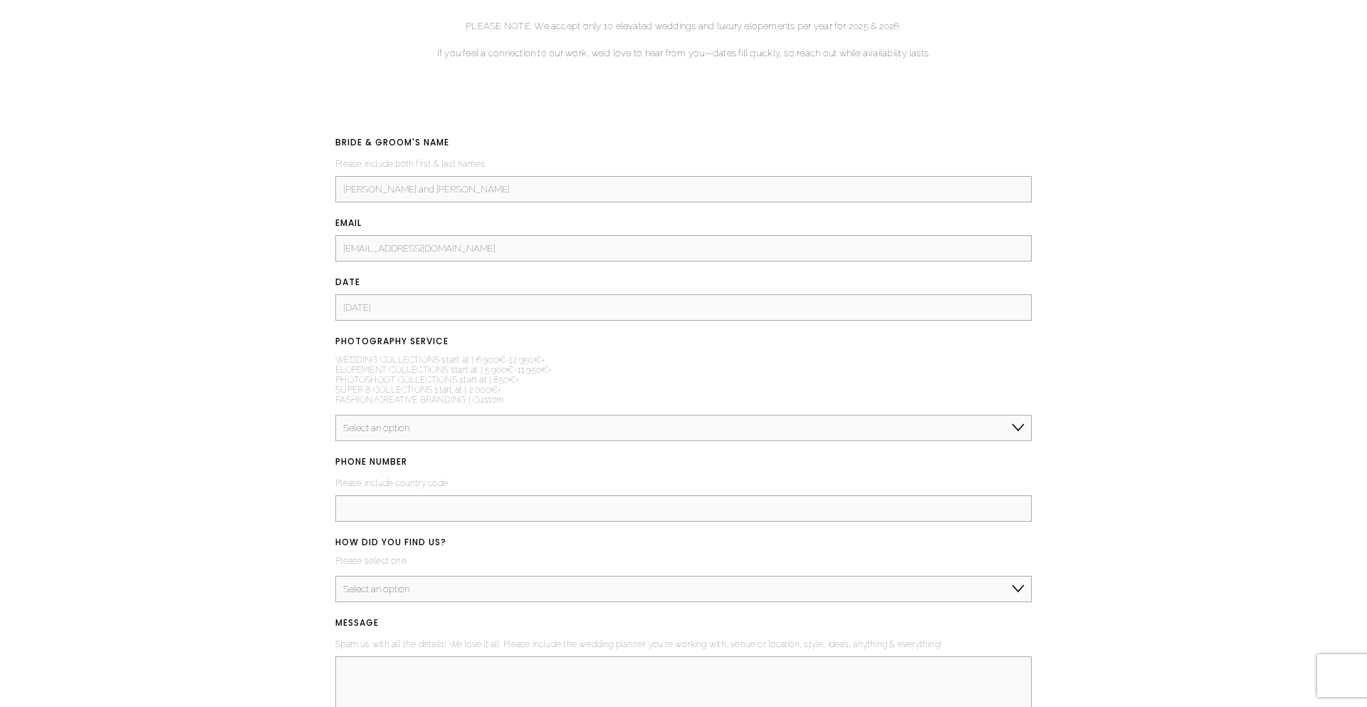
type input "5th june 2027"
click at [433, 455] on div "BRIDE & GROOM'S NAME (required) Please include both first & last names. Shannen…" at bounding box center [683, 454] width 697 height 639
click at [432, 439] on select "Select an option Elopement, Civil or Micro Wedding | Less than 50 guests Mid-Si…" at bounding box center [683, 428] width 697 height 26
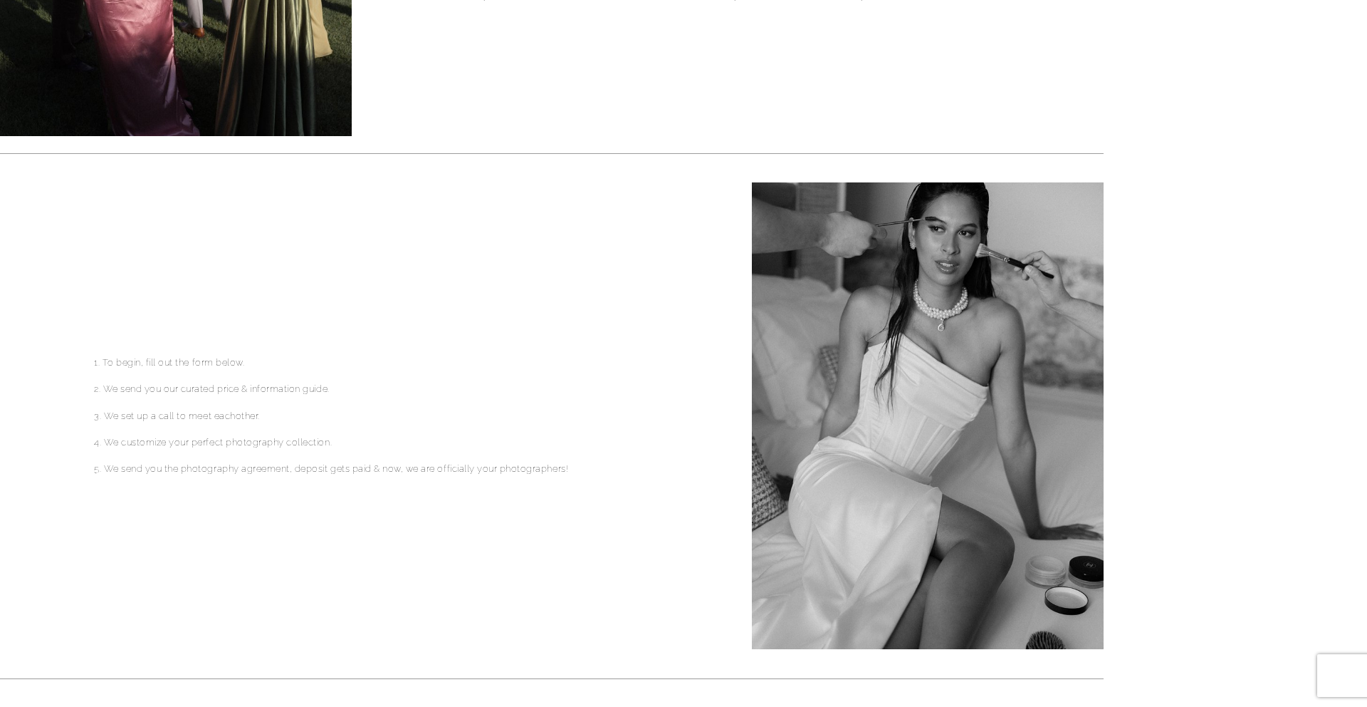
scroll to position [0, 0]
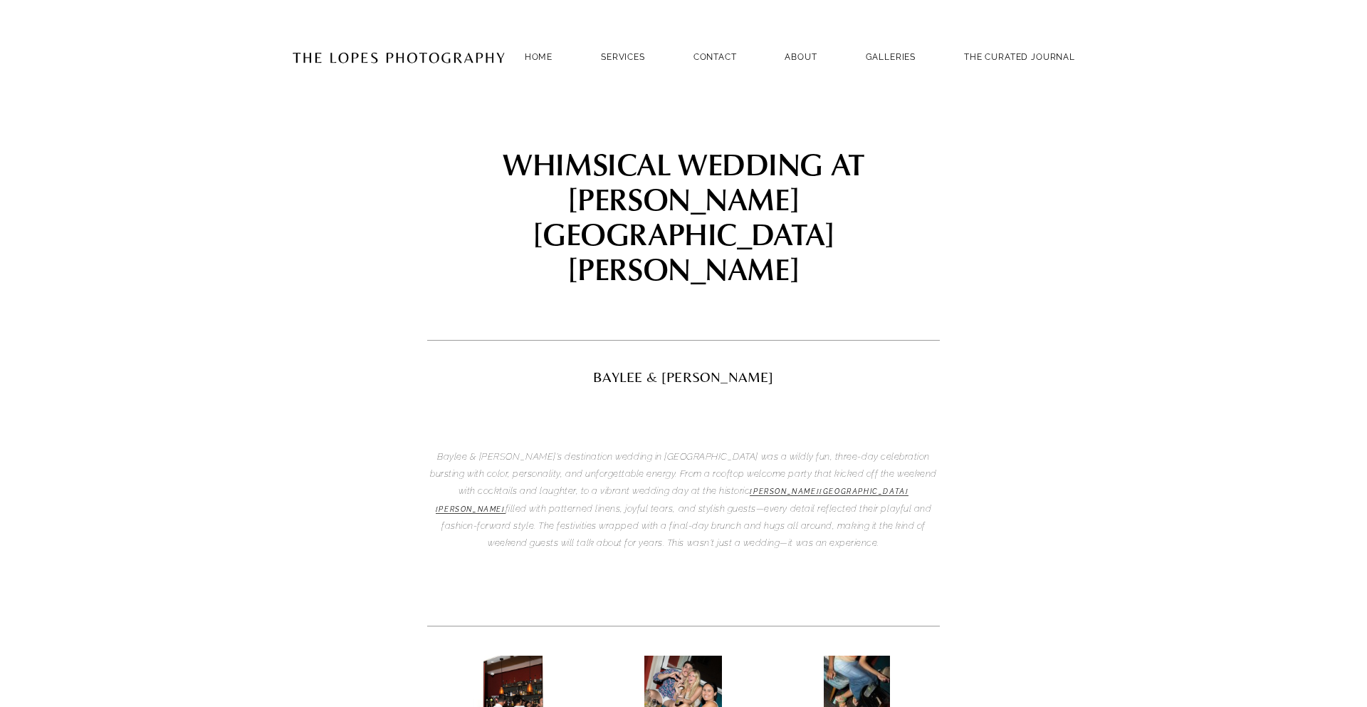
scroll to position [118, 0]
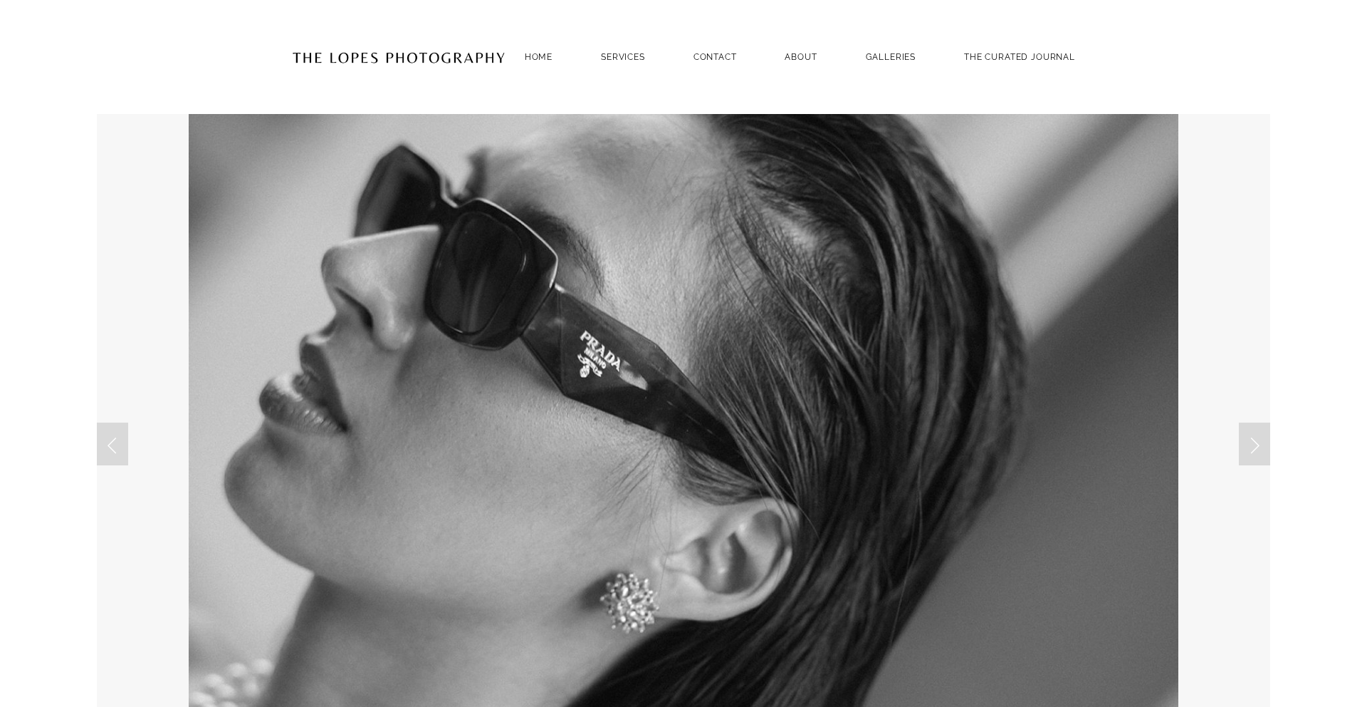
scroll to position [1493, 0]
